Goal: Browse casually

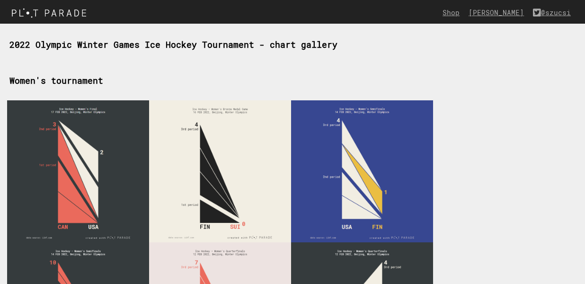
click at [109, 157] on img at bounding box center [78, 171] width 142 height 142
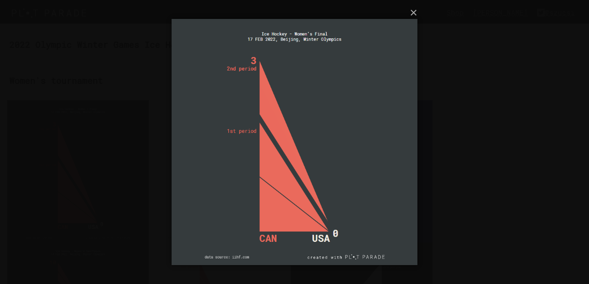
click at [354, 193] on img at bounding box center [295, 142] width 246 height 284
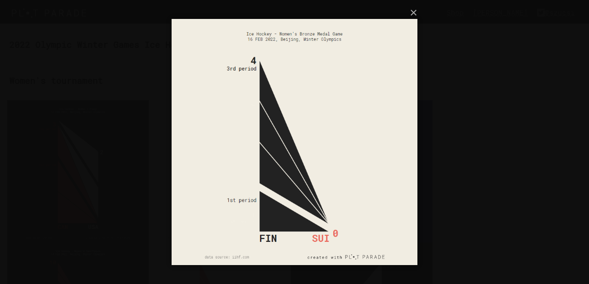
click at [568, 142] on button "button" at bounding box center [568, 142] width 43 height 52
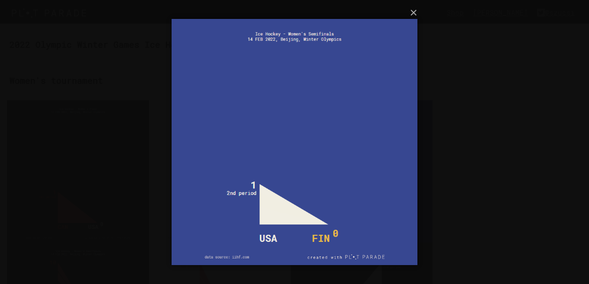
click at [569, 145] on button "button" at bounding box center [568, 142] width 43 height 52
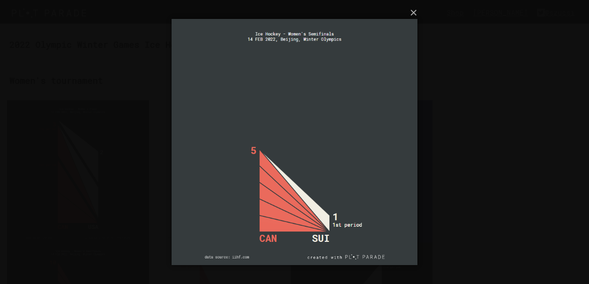
click at [569, 145] on button "button" at bounding box center [568, 142] width 43 height 52
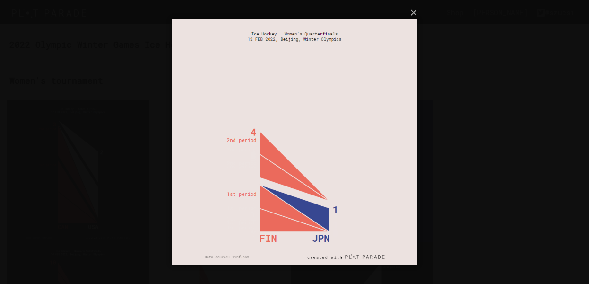
click at [569, 145] on button "button" at bounding box center [568, 142] width 43 height 52
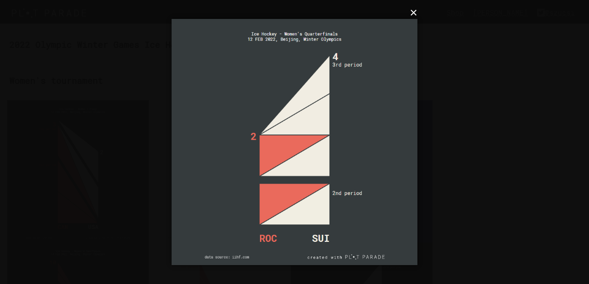
click at [414, 12] on button "×" at bounding box center [298, 12] width 246 height 21
